Goal: Navigation & Orientation: Understand site structure

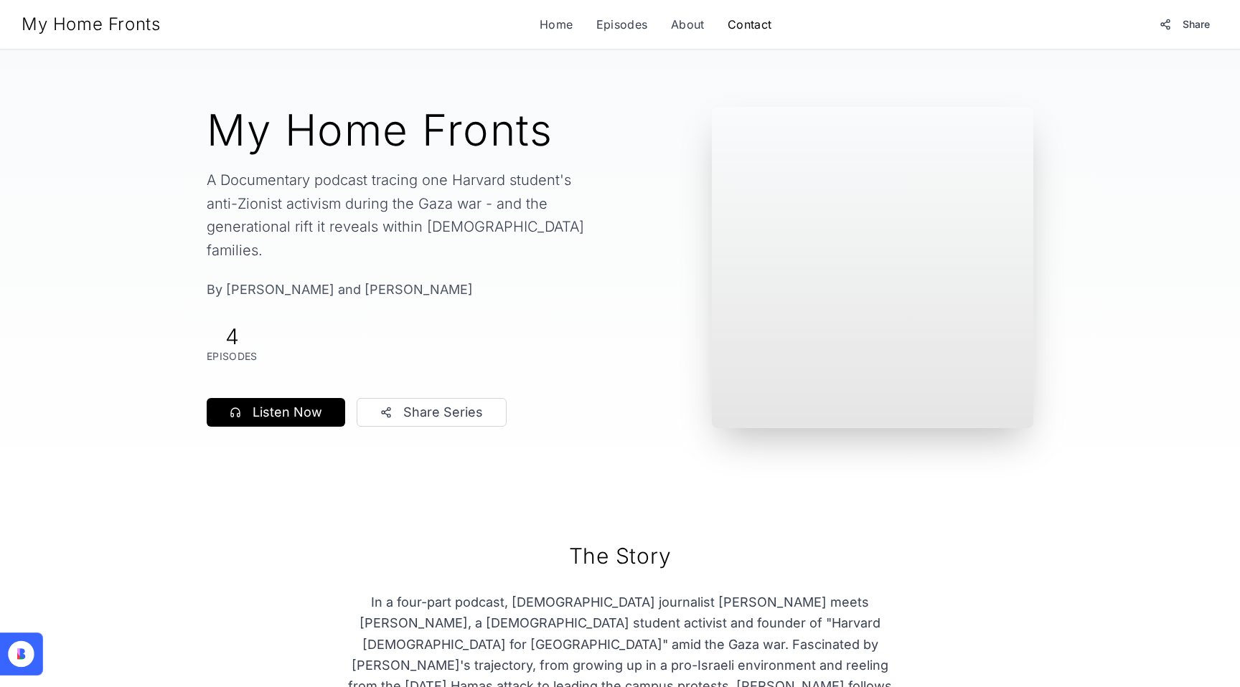
click at [747, 27] on link "Contact" at bounding box center [750, 24] width 44 height 17
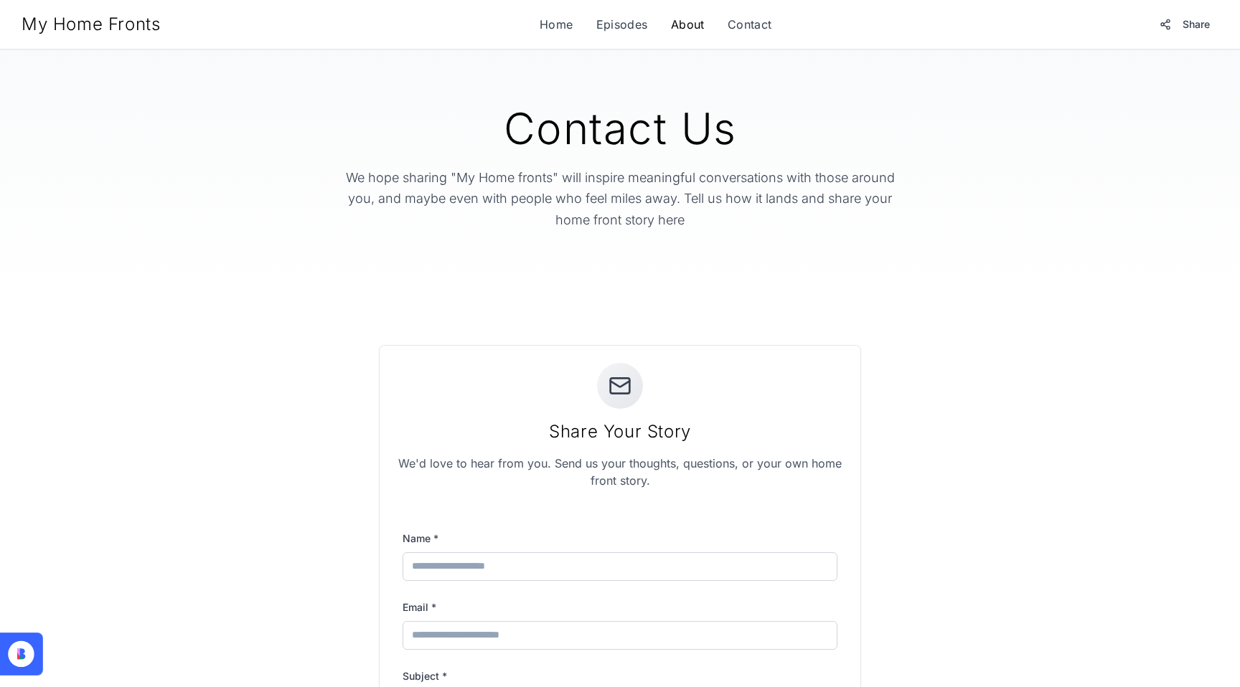
click at [684, 20] on link "About" at bounding box center [688, 24] width 34 height 17
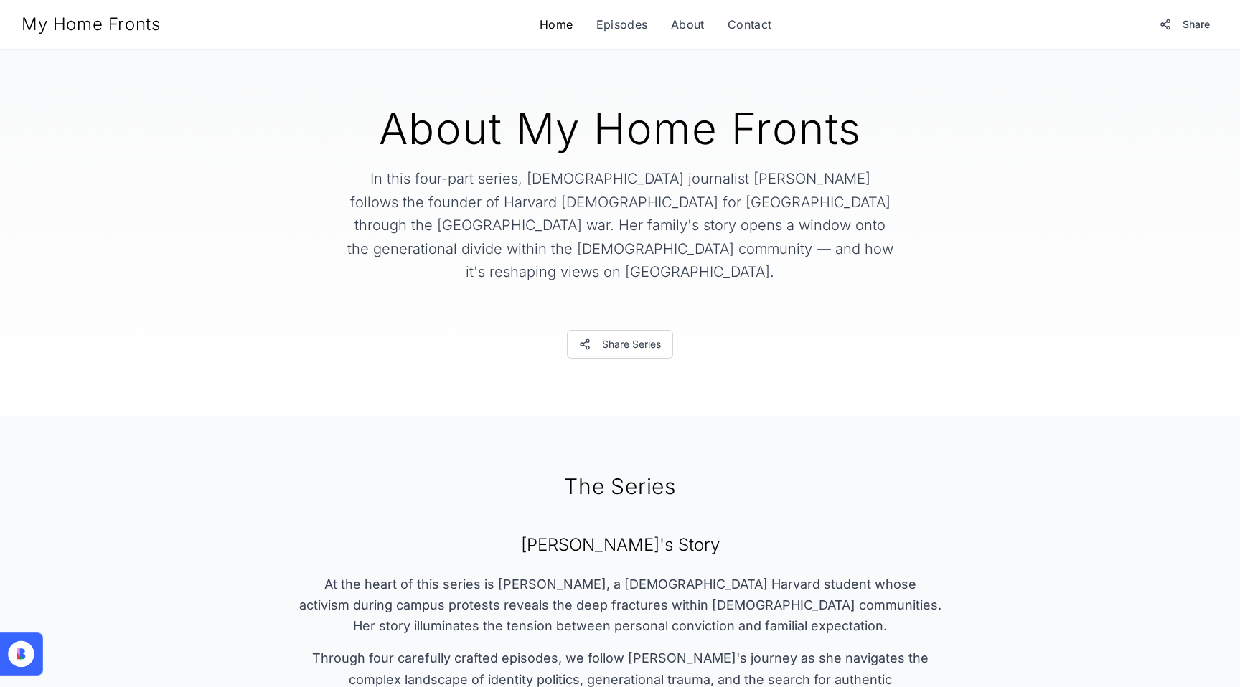
click at [541, 21] on link "Home" at bounding box center [557, 24] width 34 height 17
